Goal: Task Accomplishment & Management: Use online tool/utility

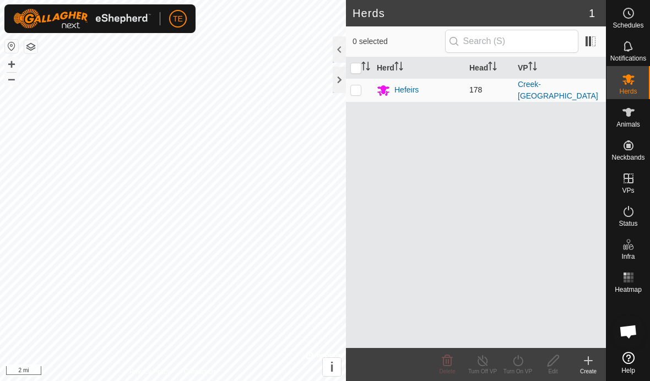
click at [358, 94] on p-checkbox at bounding box center [355, 89] width 11 height 9
checkbox input "true"
click at [519, 359] on icon at bounding box center [518, 360] width 14 height 13
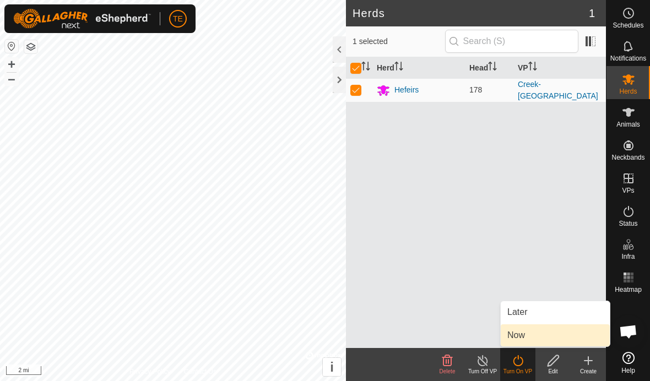
click at [520, 338] on link "Now" at bounding box center [555, 336] width 109 height 22
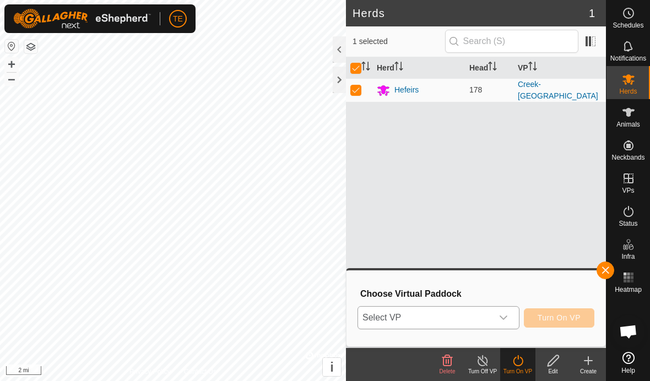
click at [508, 323] on div "dropdown trigger" at bounding box center [504, 318] width 22 height 22
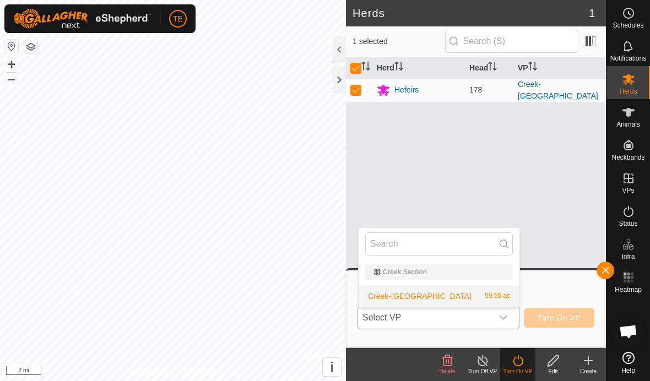
click at [478, 299] on li "Creek-Small [GEOGRAPHIC_DATA] 59.55 ac" at bounding box center [439, 296] width 161 height 22
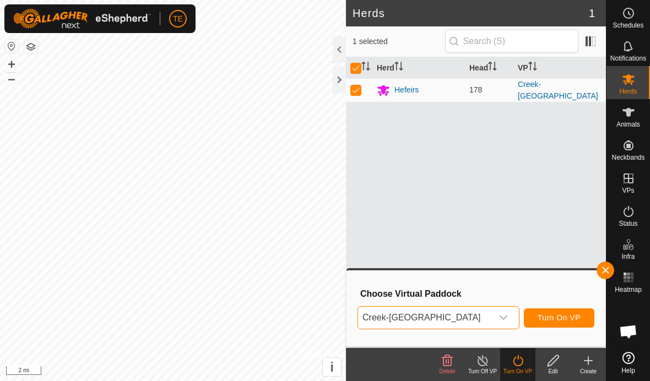
click at [560, 318] on span "Turn On VP" at bounding box center [559, 318] width 43 height 9
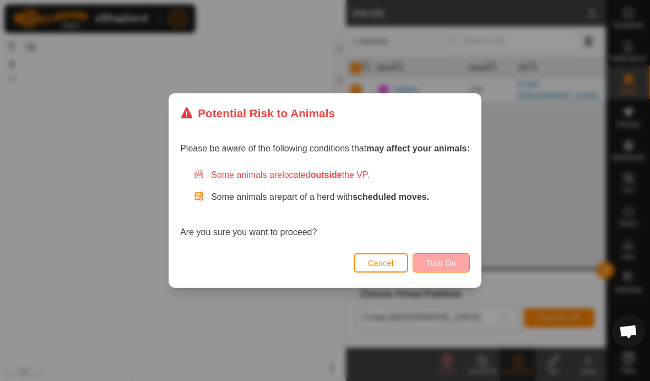
click at [433, 261] on span "Turn On" at bounding box center [442, 263] width 30 height 9
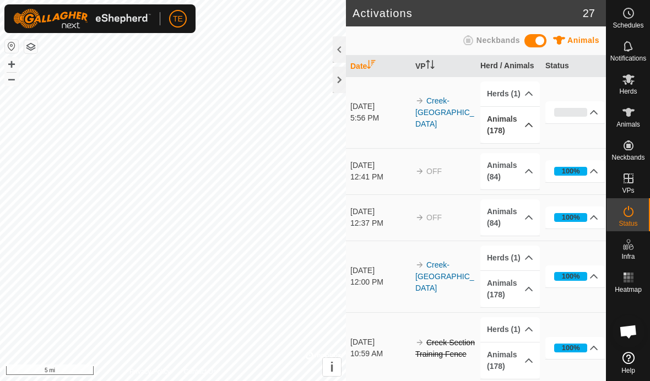
click at [532, 123] on p-accordion-header "Animals (178)" at bounding box center [511, 125] width 60 height 36
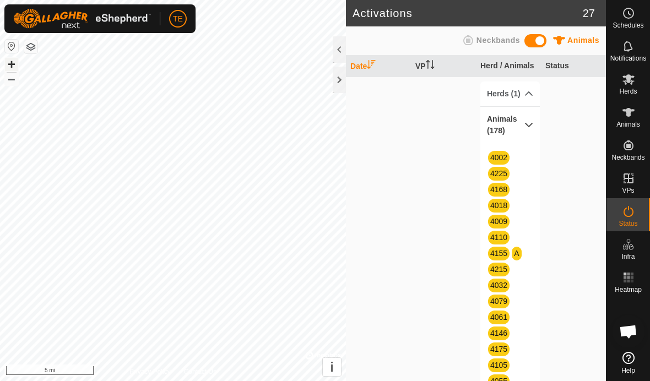
click at [15, 66] on button "+" at bounding box center [11, 64] width 13 height 13
click at [8, 64] on button "+" at bounding box center [11, 64] width 13 height 13
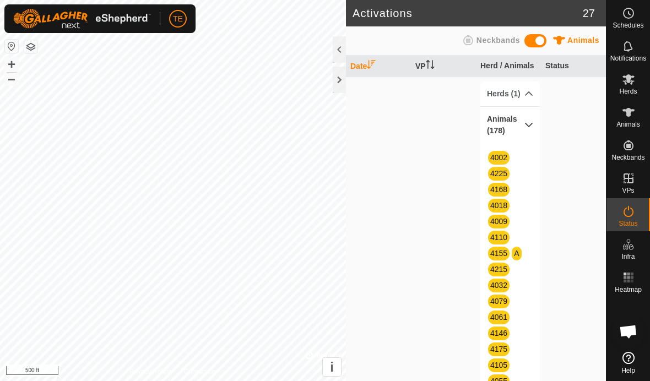
click at [527, 127] on p-accordion-header "Animals (178)" at bounding box center [511, 125] width 60 height 36
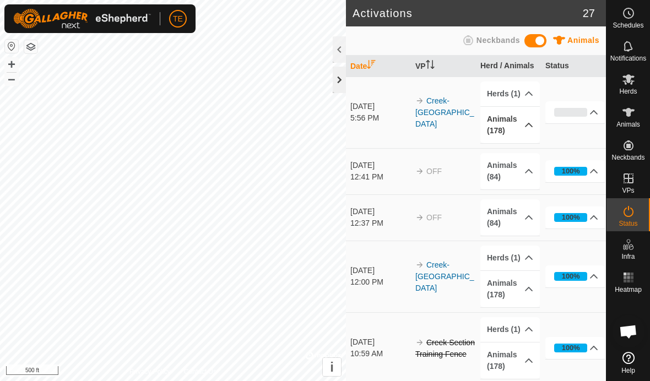
click at [343, 72] on div at bounding box center [339, 80] width 13 height 26
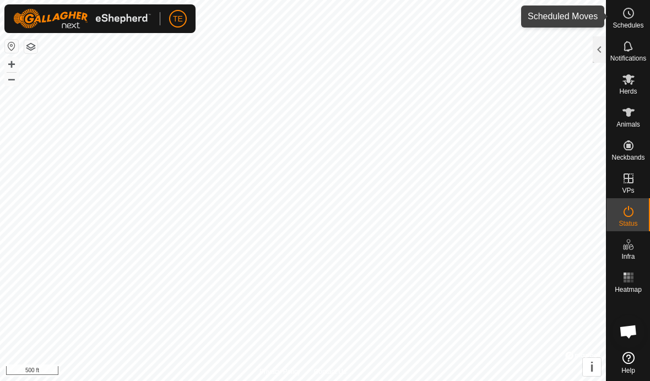
click at [624, 20] on es-schedule-vp-svg-icon at bounding box center [629, 13] width 20 height 18
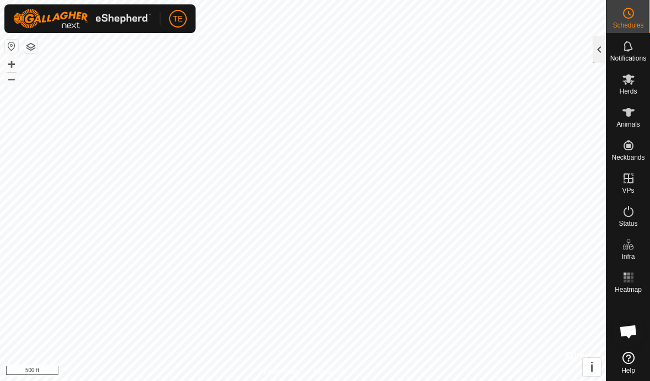
click at [598, 44] on div at bounding box center [599, 49] width 13 height 26
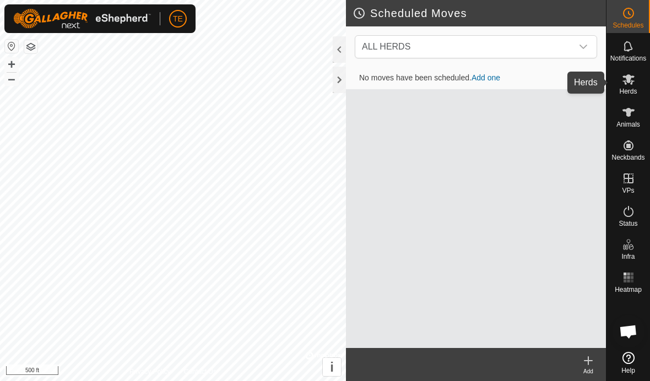
click at [633, 84] on icon at bounding box center [628, 79] width 13 height 13
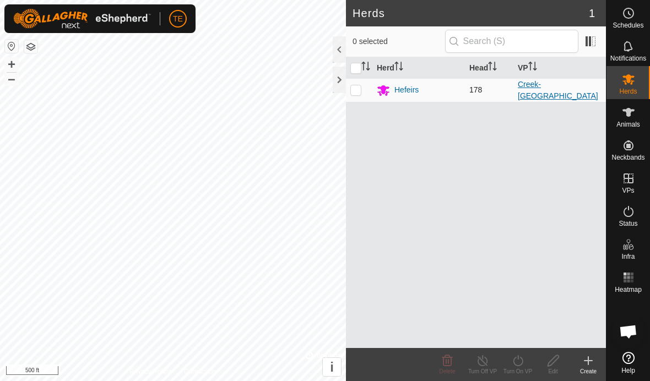
click at [537, 93] on link "Creek-[GEOGRAPHIC_DATA]" at bounding box center [558, 90] width 80 height 20
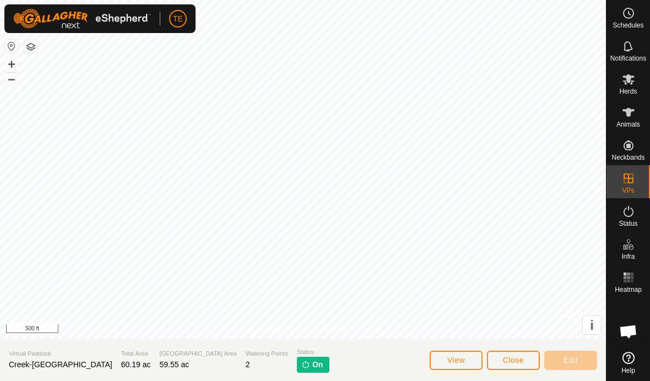
click at [494, 358] on button "Close" at bounding box center [513, 360] width 53 height 19
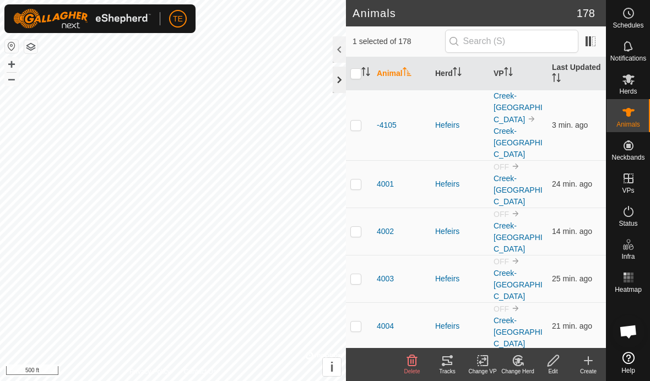
click at [337, 75] on div at bounding box center [339, 80] width 13 height 26
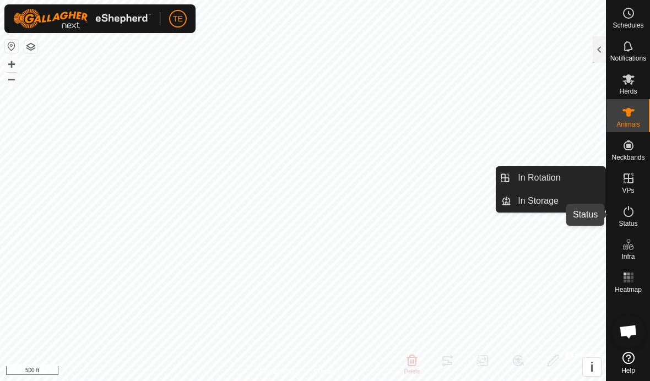
click at [633, 215] on icon at bounding box center [628, 211] width 13 height 13
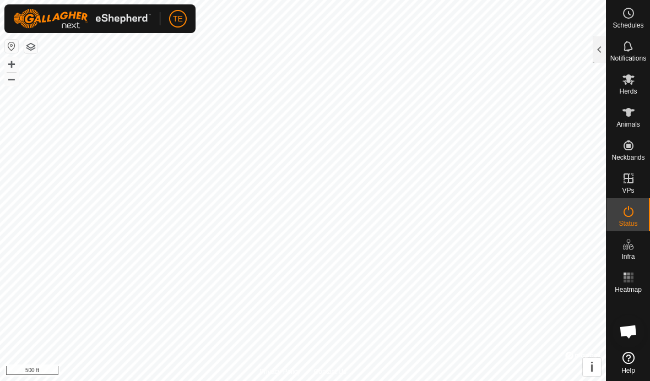
click at [627, 213] on icon at bounding box center [628, 211] width 13 height 13
click at [597, 48] on div at bounding box center [599, 49] width 13 height 26
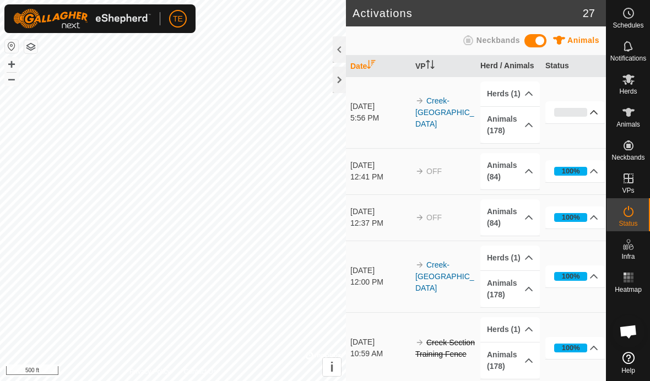
click at [598, 112] on p-accordion-header "0%" at bounding box center [576, 112] width 60 height 22
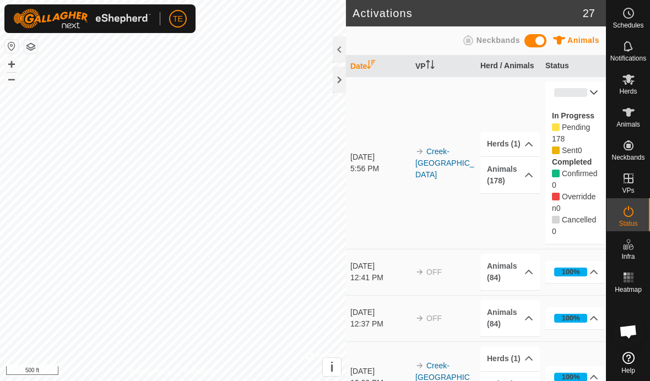
click at [595, 94] on p-accordion-header "0%" at bounding box center [576, 93] width 60 height 22
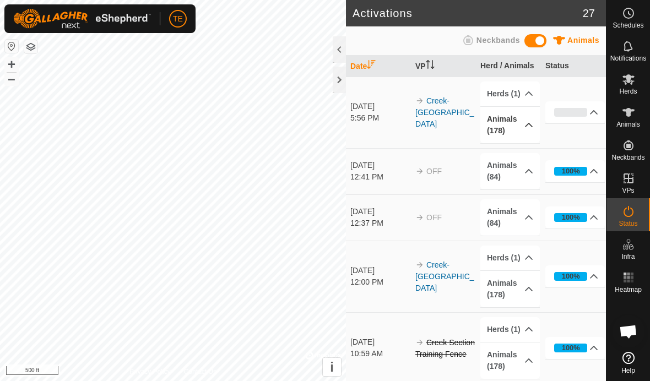
click at [527, 123] on p-accordion-header "Animals (178)" at bounding box center [511, 125] width 60 height 36
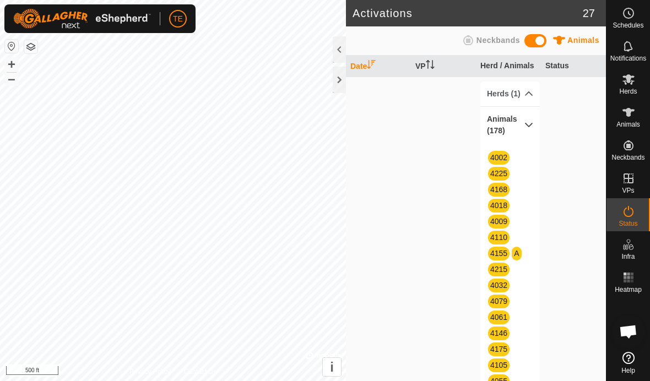
click at [527, 123] on p-accordion-header "Animals (178)" at bounding box center [511, 125] width 60 height 36
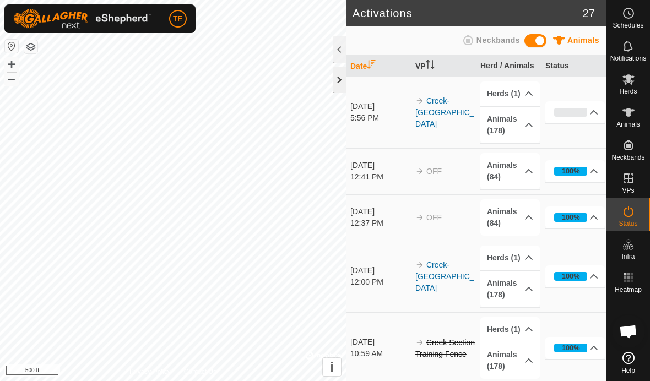
click at [338, 74] on div at bounding box center [339, 80] width 13 height 26
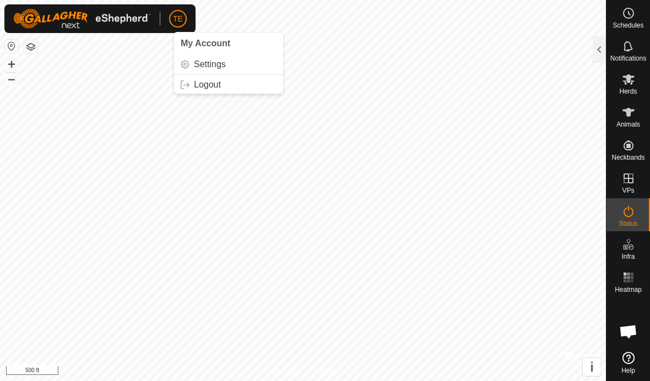
click at [176, 17] on span "TE" at bounding box center [178, 19] width 10 height 12
click at [197, 80] on link "Logout" at bounding box center [228, 85] width 109 height 18
